Goal: Task Accomplishment & Management: Use online tool/utility

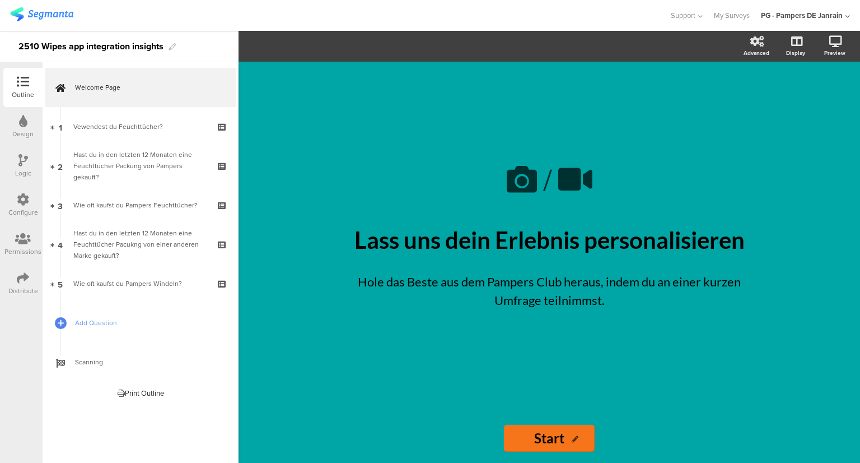
click at [20, 171] on div "Logic" at bounding box center [23, 173] width 16 height 10
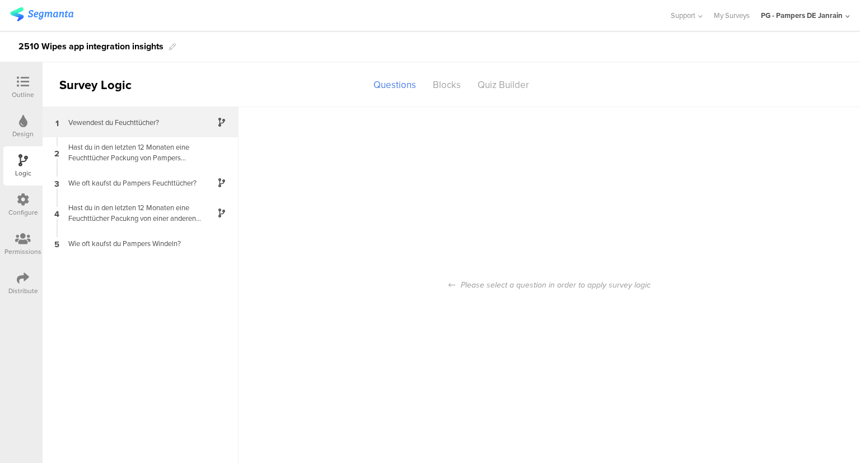
click at [170, 134] on div "1 Vewendest du Feuchttücher?" at bounding box center [141, 122] width 196 height 30
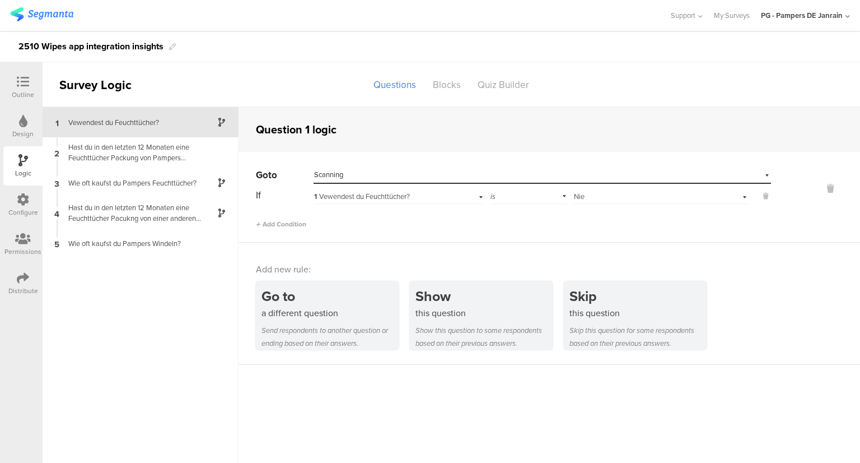
click at [425, 175] on div "Select destination... Scanning" at bounding box center [535, 175] width 442 height 10
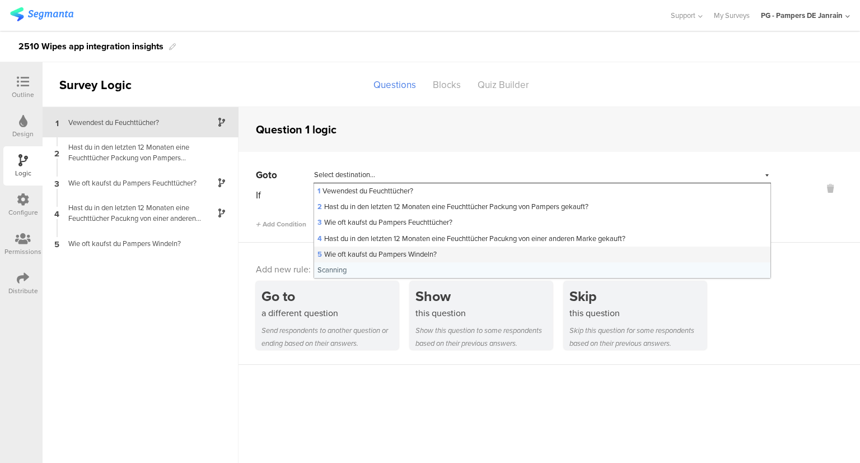
click at [402, 247] on div "5 Wie oft kaufst du Pampers Windeln?" at bounding box center [542, 254] width 456 height 16
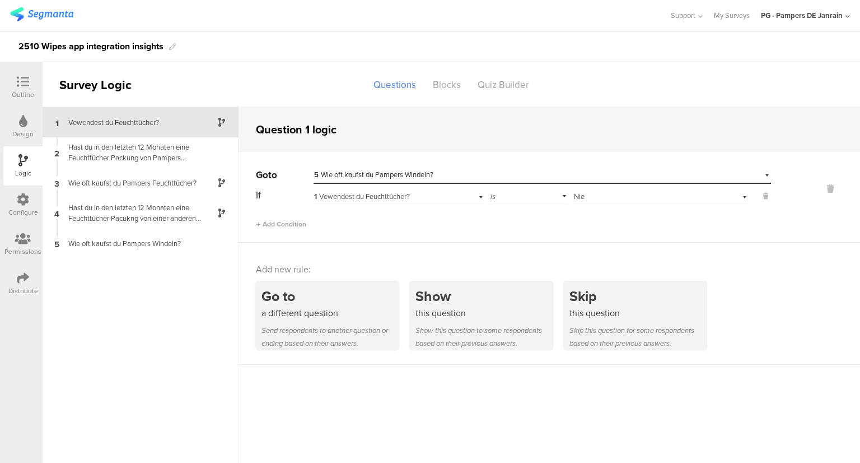
click at [384, 222] on div "Add Condition" at bounding box center [513, 219] width 515 height 20
click at [117, 163] on div "2 Hast du in den letzten 12 Monaten eine Feuchttücher Packung von Pampers gekau…" at bounding box center [141, 152] width 196 height 30
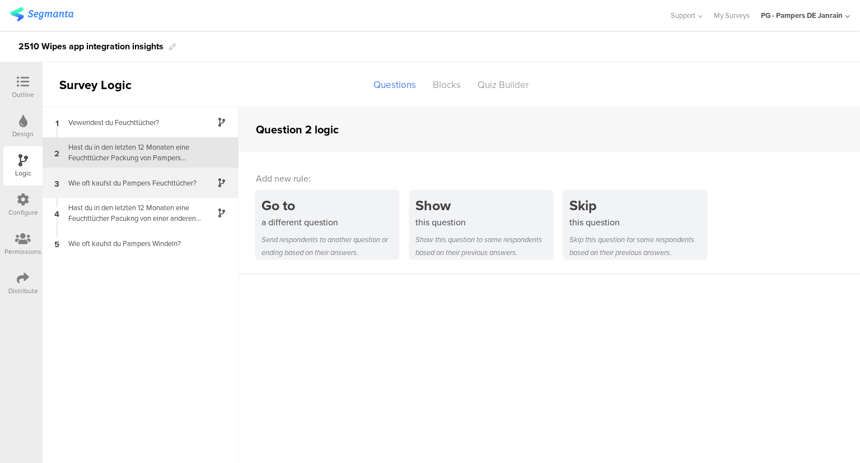
click at [151, 185] on div "Wie oft kaufst du Pampers Feuchttücher?" at bounding box center [132, 183] width 140 height 11
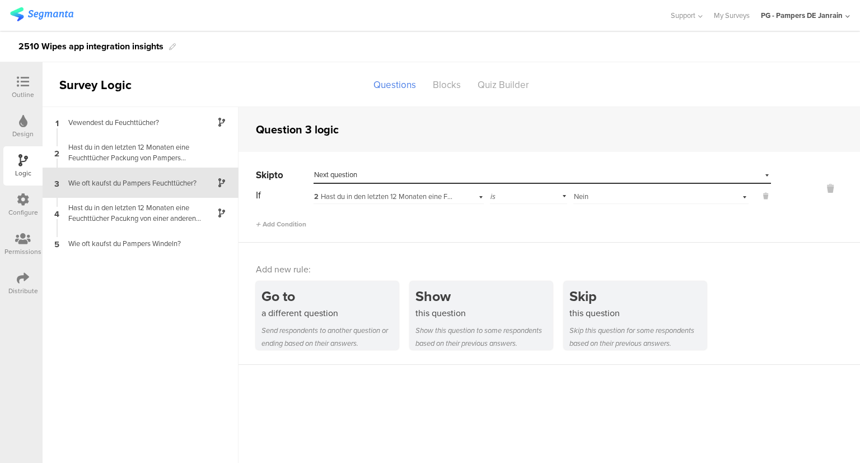
click at [589, 195] on span "Nein" at bounding box center [581, 196] width 15 height 11
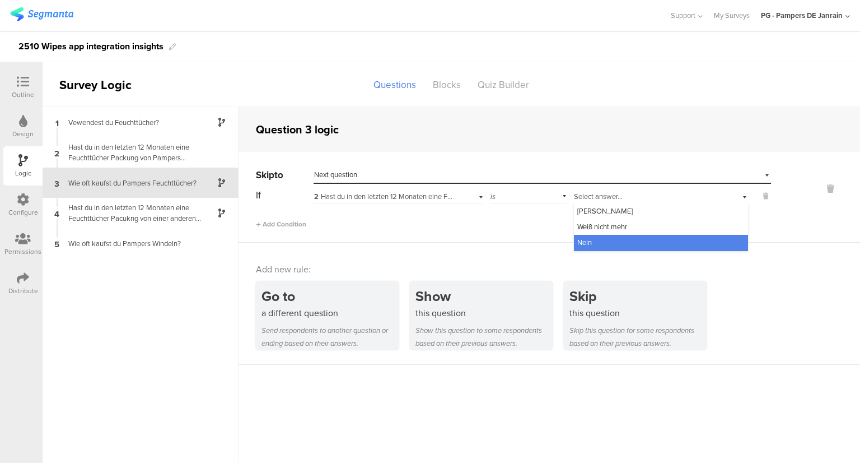
click at [507, 232] on div "Skip to Select destination... Next question If 2 Hast du in den letzten 12 Mona…" at bounding box center [550, 197] width 622 height 91
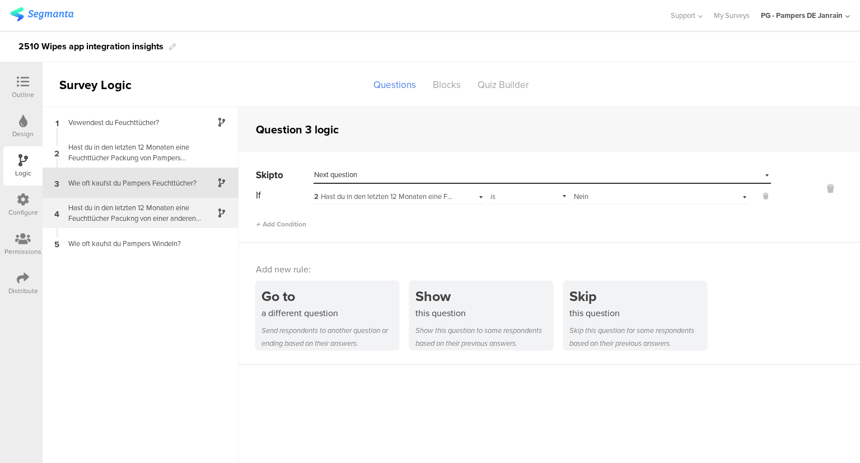
click at [133, 202] on div "4 Hast du in den letzten 12 Monaten eine Feuchttücher Pacukng von einer anderen…" at bounding box center [141, 213] width 196 height 30
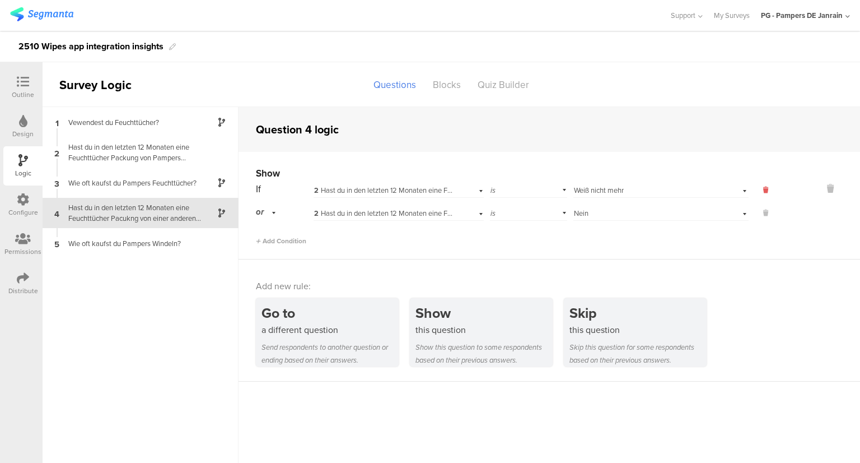
click at [767, 190] on icon at bounding box center [765, 190] width 5 height 10
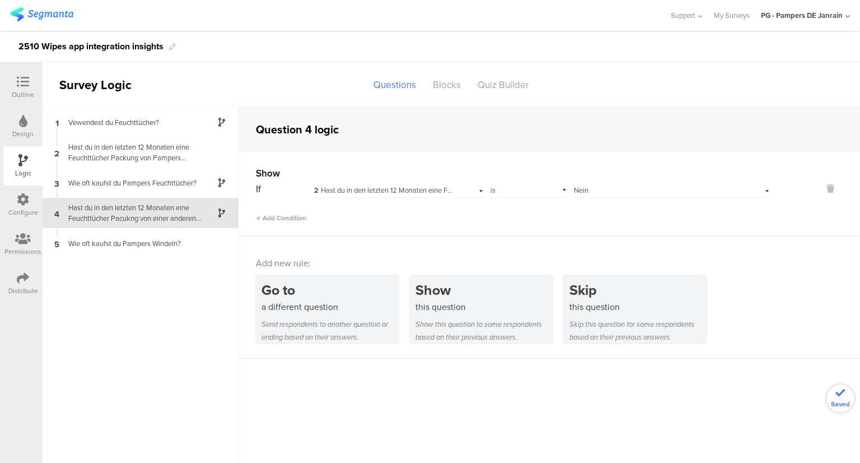
click at [767, 190] on div "Select answer... Nein" at bounding box center [673, 188] width 198 height 17
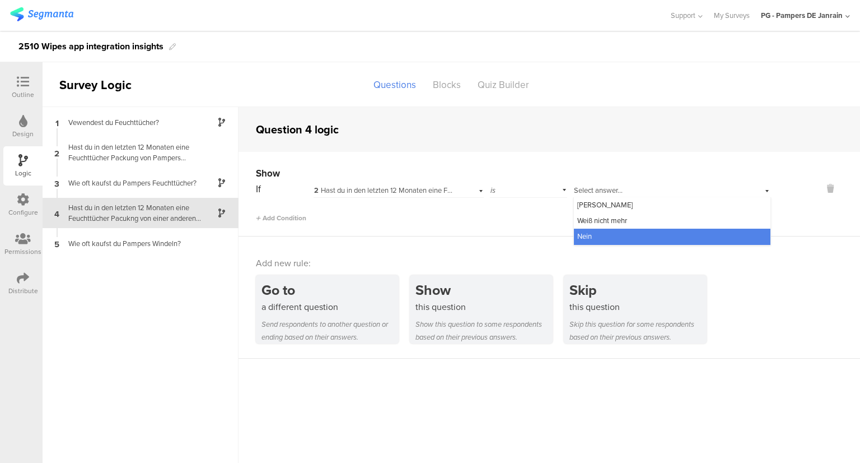
click at [812, 211] on div at bounding box center [815, 194] width 89 height 57
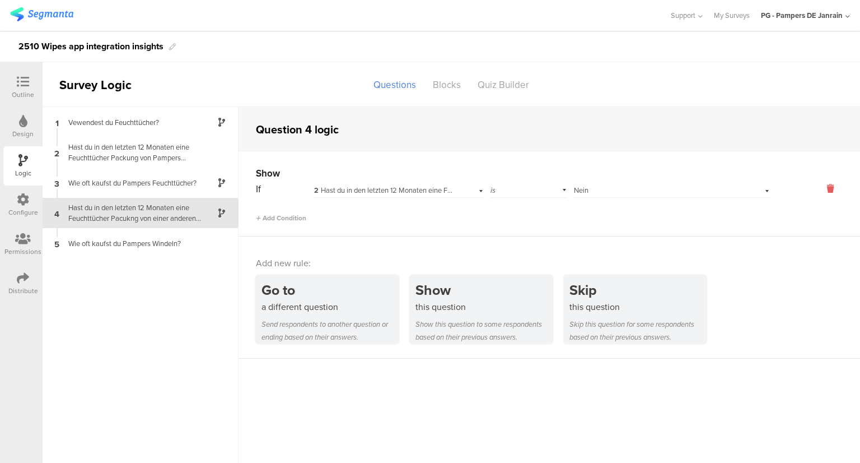
click at [833, 186] on icon at bounding box center [830, 188] width 27 height 13
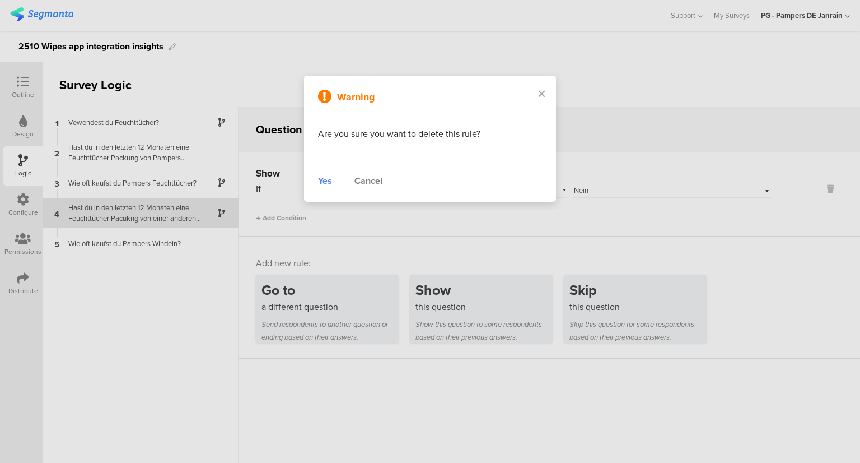
click at [330, 186] on div "Yes" at bounding box center [325, 180] width 14 height 13
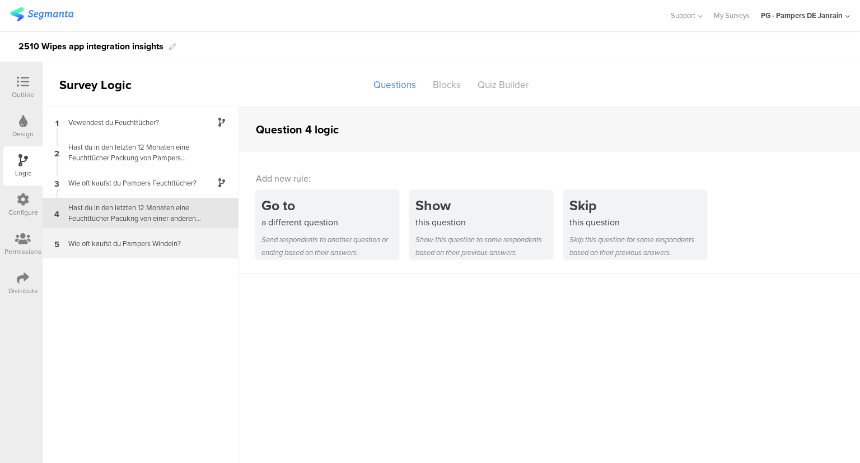
click at [141, 236] on div "5 Wie oft kaufst du Pampers Windeln?" at bounding box center [141, 243] width 196 height 30
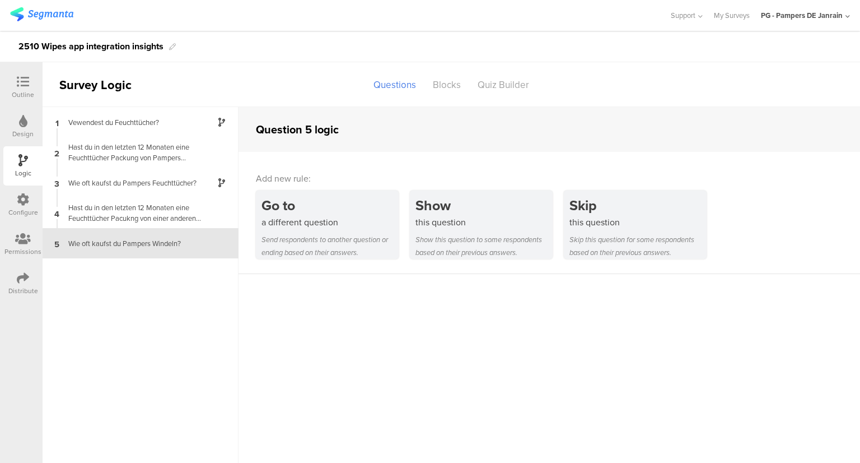
click at [195, 318] on div "1 Vewendest du Feuchttücher? 2 Hast du in den letzten 12 Monaten eine Feuchttüc…" at bounding box center [141, 285] width 196 height 356
click at [27, 215] on div "Configure" at bounding box center [23, 212] width 30 height 10
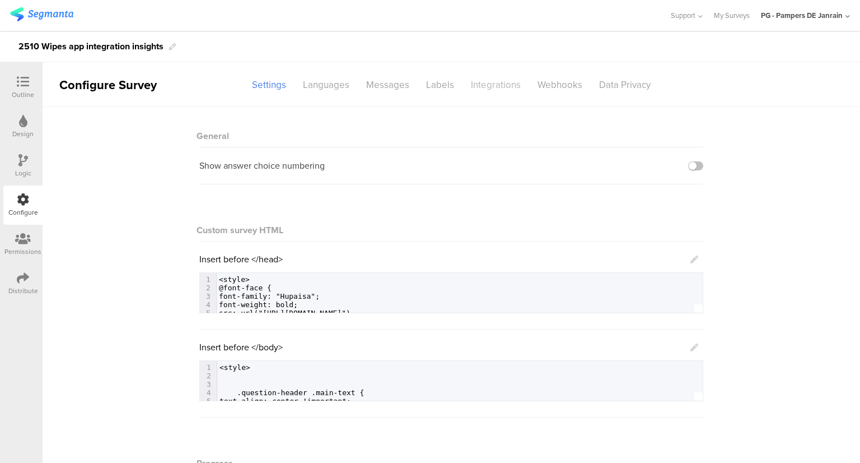
click at [484, 88] on div "Integrations" at bounding box center [496, 85] width 67 height 20
